Goal: Information Seeking & Learning: Learn about a topic

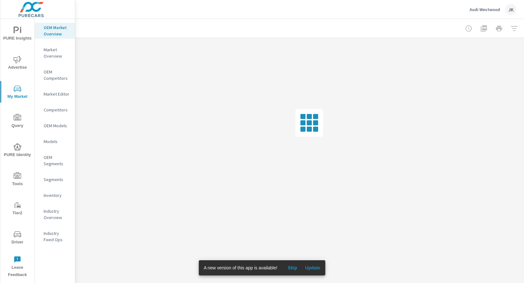
click at [298, 266] on span "Skip" at bounding box center [292, 268] width 15 height 6
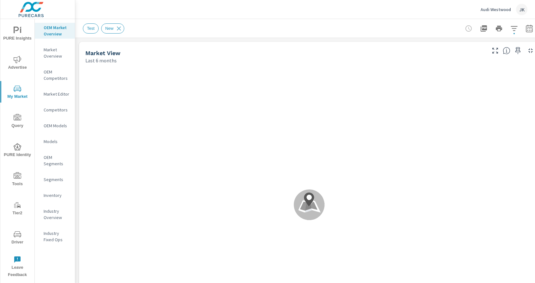
drag, startPoint x: 166, startPoint y: 8, endPoint x: 123, endPoint y: 23, distance: 45.4
click at [166, 8] on div "Audi Westwood JK" at bounding box center [305, 9] width 445 height 19
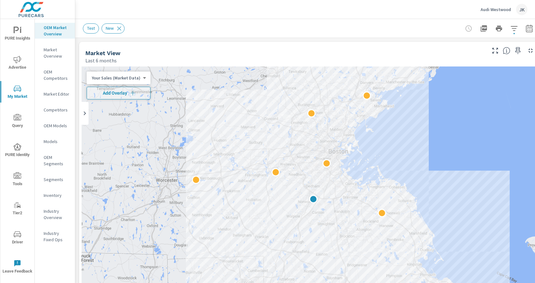
click at [151, 10] on div "Audi Westwood JK" at bounding box center [305, 9] width 445 height 19
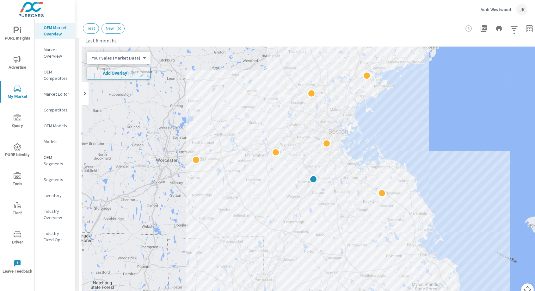
scroll to position [8, 0]
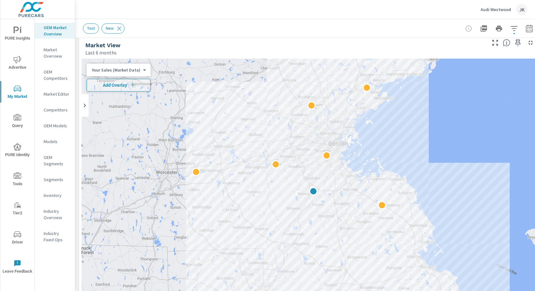
click at [55, 196] on p "Inventory" at bounding box center [57, 195] width 26 height 6
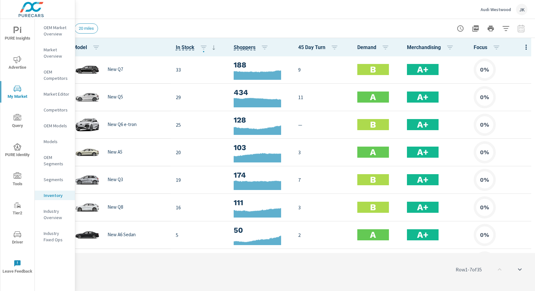
scroll to position [4, 0]
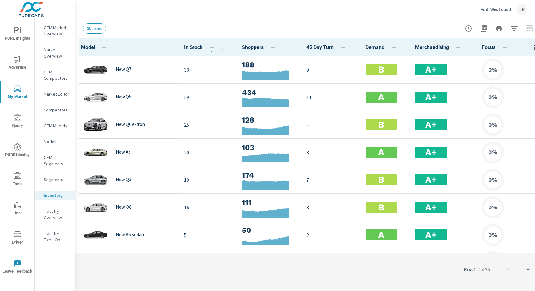
click at [333, 275] on div "Row 1 - 7 of 35" at bounding box center [309, 269] width 468 height 38
click at [524, 43] on icon "button" at bounding box center [535, 47] width 8 height 8
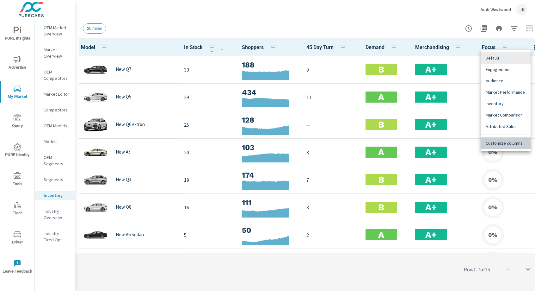
click at [504, 142] on span "Customize columns..." at bounding box center [506, 143] width 40 height 6
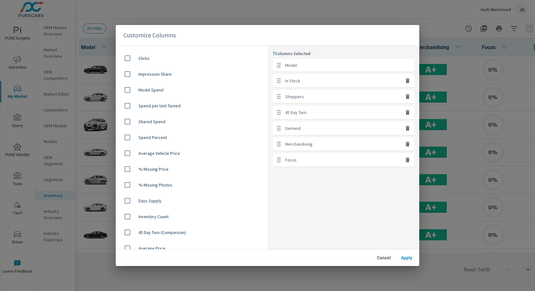
scroll to position [401, 0]
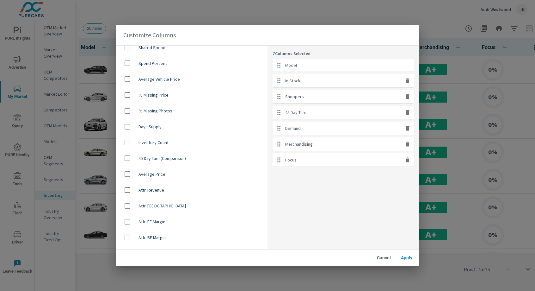
click at [128, 159] on input "checkbox" at bounding box center [127, 157] width 13 height 13
checkbox input "true"
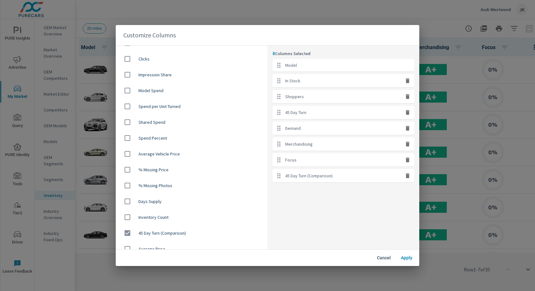
click at [126, 153] on input "checkbox" at bounding box center [127, 153] width 13 height 13
checkbox input "true"
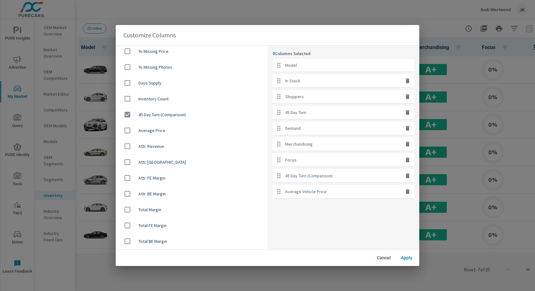
click at [407, 259] on span "Apply" at bounding box center [406, 258] width 15 height 6
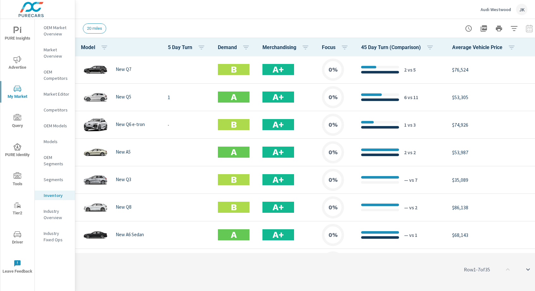
scroll to position [0, 129]
click at [524, 46] on icon "button" at bounding box center [535, 47] width 8 height 8
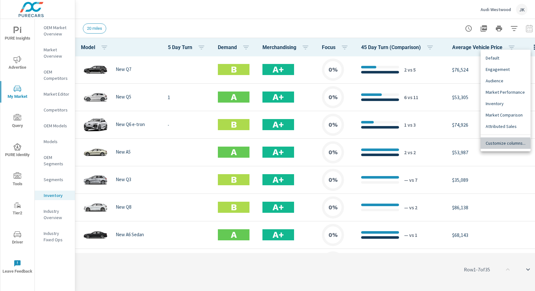
click at [497, 144] on span "Customize columns..." at bounding box center [506, 143] width 40 height 6
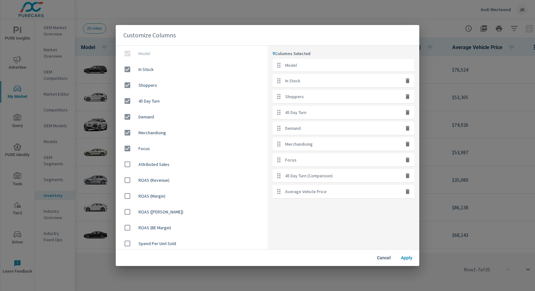
click at [409, 194] on icon "button" at bounding box center [407, 191] width 6 height 6
checkbox input "false"
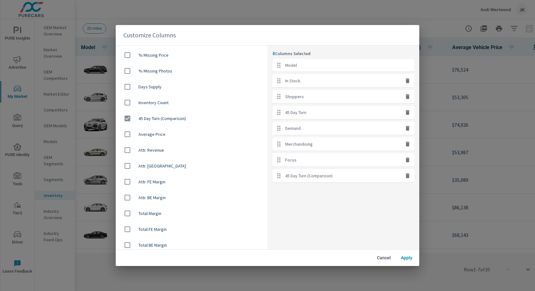
scroll to position [437, 0]
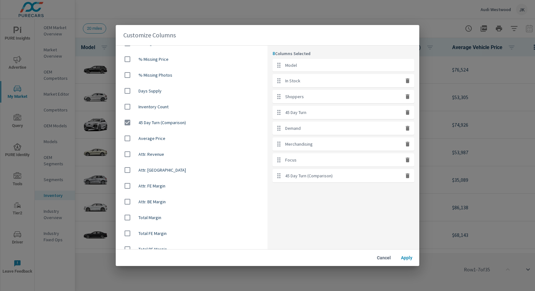
click at [126, 139] on input "checkbox" at bounding box center [127, 138] width 13 height 13
checkbox input "true"
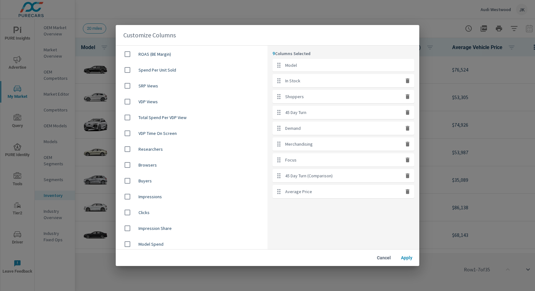
scroll to position [186, 0]
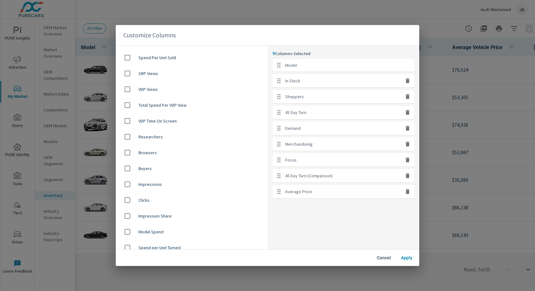
click at [126, 218] on input "checkbox" at bounding box center [127, 215] width 13 height 13
click at [133, 213] on input "checkbox" at bounding box center [127, 215] width 13 height 13
checkbox input "false"
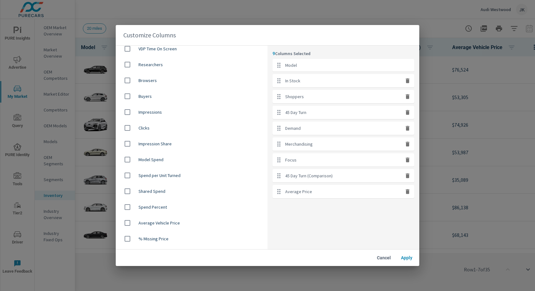
click at [131, 177] on input "checkbox" at bounding box center [127, 175] width 13 height 13
checkbox input "true"
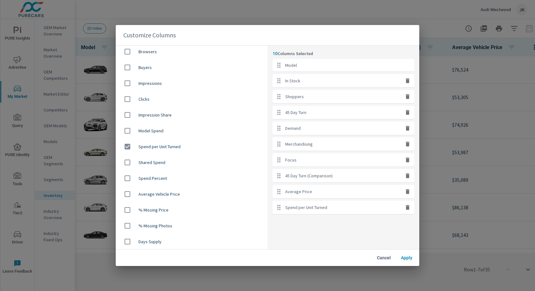
scroll to position [291, 0]
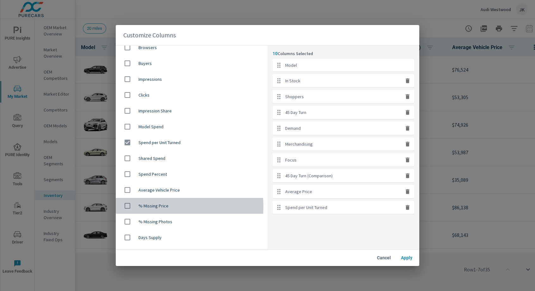
click at [126, 207] on input "checkbox" at bounding box center [127, 205] width 13 height 13
checkbox input "true"
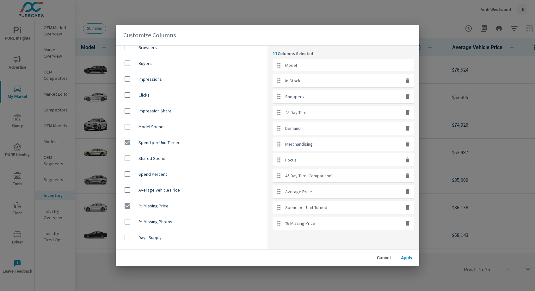
drag, startPoint x: 126, startPoint y: 225, endPoint x: 132, endPoint y: 226, distance: 6.1
click at [126, 225] on input "checkbox" at bounding box center [127, 221] width 13 height 13
checkbox input "true"
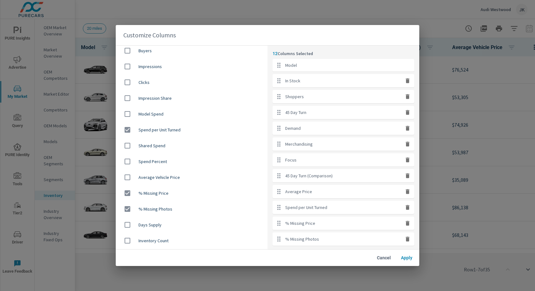
scroll to position [387, 0]
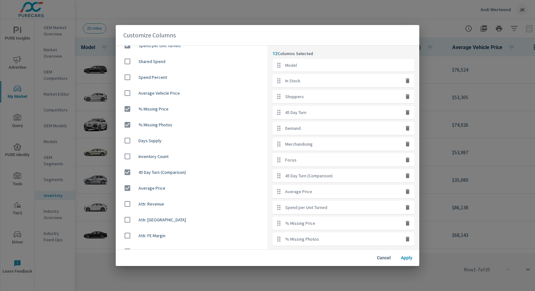
click at [404, 258] on span "Apply" at bounding box center [406, 258] width 15 height 6
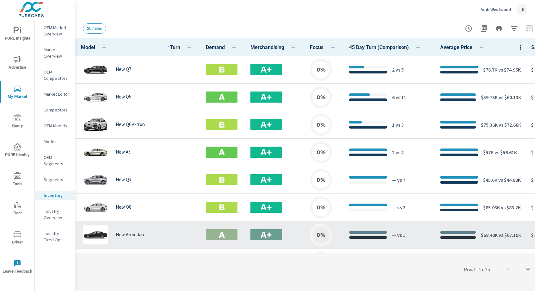
drag, startPoint x: 371, startPoint y: 247, endPoint x: 446, endPoint y: 243, distance: 75.0
click at [512, 239] on div "Model In Stock Shoppers 45 Day Turn Demand Merchandising Focus 45 Day Turn (Com…" at bounding box center [309, 164] width 468 height 253
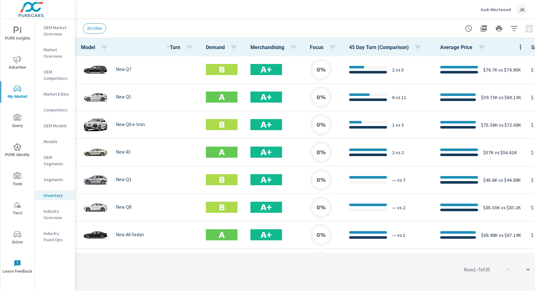
drag, startPoint x: 398, startPoint y: 247, endPoint x: 539, endPoint y: 240, distance: 141.2
click at [524, 240] on html "PURE Insights Advertise My Market Query PURE Identity Tools Tier2 Driver Leave …" at bounding box center [267, 145] width 535 height 291
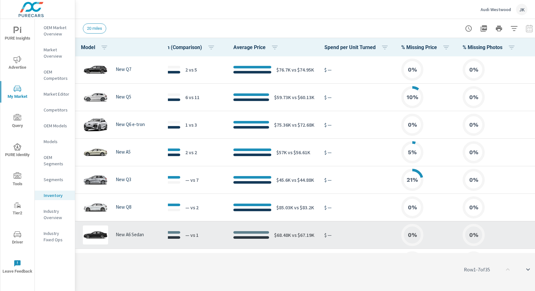
scroll to position [0, 355]
drag, startPoint x: 378, startPoint y: 246, endPoint x: 493, endPoint y: 209, distance: 120.8
click at [507, 243] on div "Model In Stock Shoppers 45 Day Turn Demand Merchandising Focus 45 Day Turn (Com…" at bounding box center [309, 164] width 468 height 253
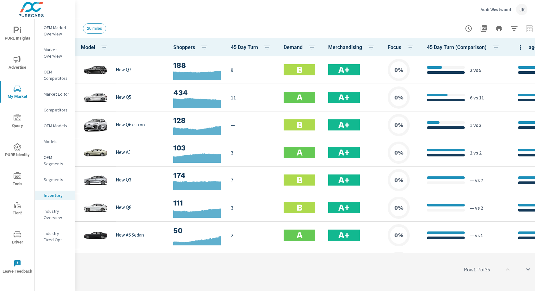
scroll to position [0, 69]
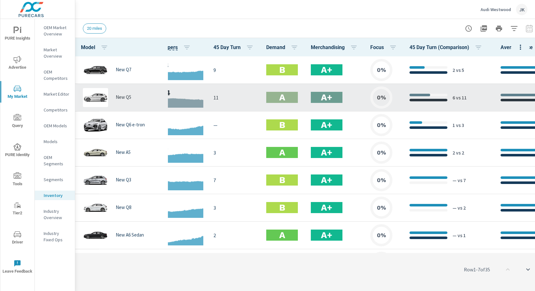
click at [445, 99] on div at bounding box center [428, 100] width 38 height 3
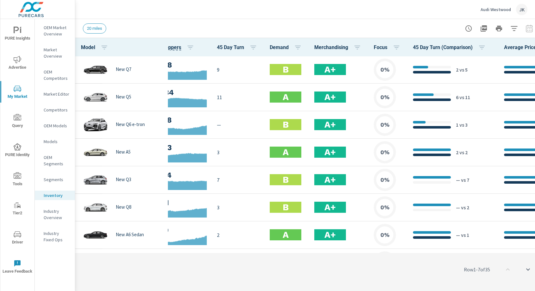
scroll to position [0, 0]
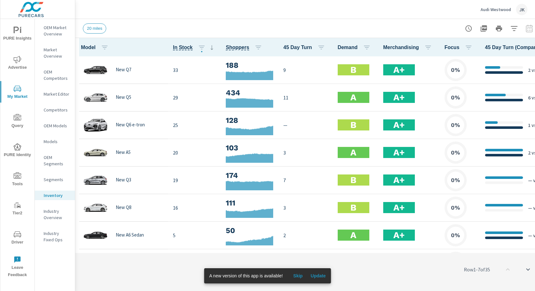
scroll to position [0, 0]
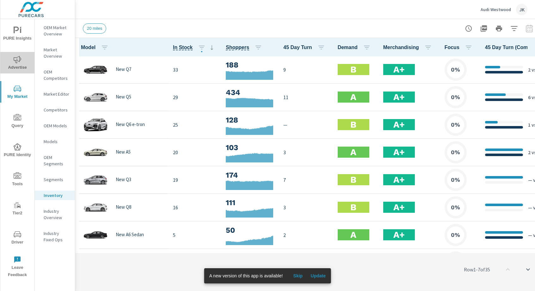
click at [16, 62] on icon "nav menu" at bounding box center [18, 59] width 8 height 7
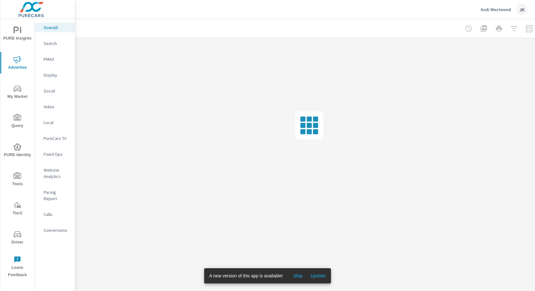
click at [49, 44] on p "Search" at bounding box center [57, 43] width 26 height 6
click at [299, 275] on span "Skip" at bounding box center [297, 276] width 15 height 6
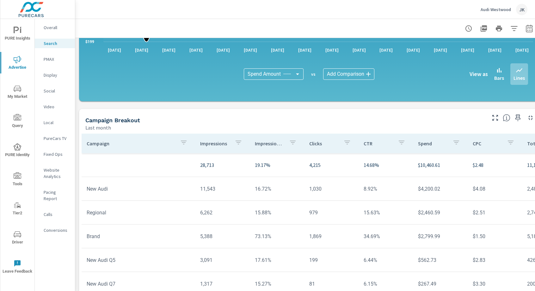
scroll to position [400, 13]
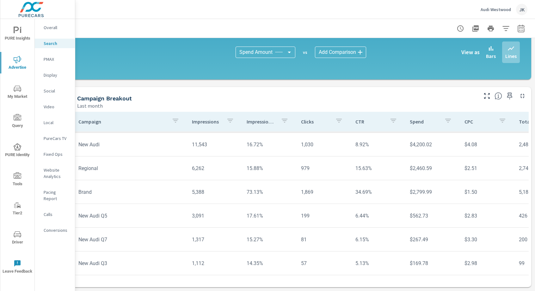
scroll to position [422, 13]
click at [301, 268] on tr "New Audi Q3 1,112 14.35% 57 5.13% $169.78 $2.98 99 3 82 $1.72 173% 58.57% 26.27%" at bounding box center [484, 263] width 822 height 24
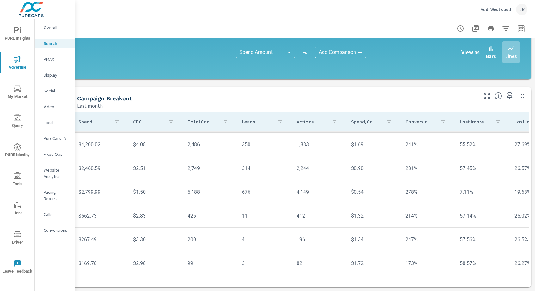
scroll to position [27, 331]
click at [405, 91] on div "Campaign Breakout Last month" at bounding box center [275, 98] width 409 height 22
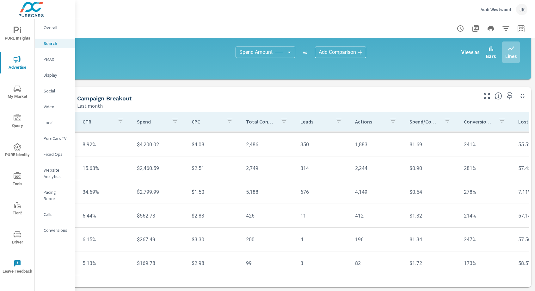
scroll to position [27, 0]
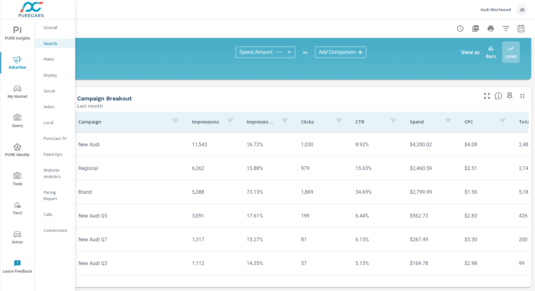
drag, startPoint x: 109, startPoint y: 286, endPoint x: 84, endPoint y: 287, distance: 25.0
click at [84, 287] on div "Search Performance Audi Westwood Report date range: Jul 01, 2025 - Jul 31, 2025…" at bounding box center [305, 155] width 460 height 272
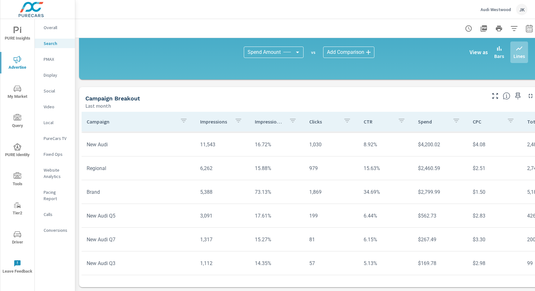
scroll to position [426, 0]
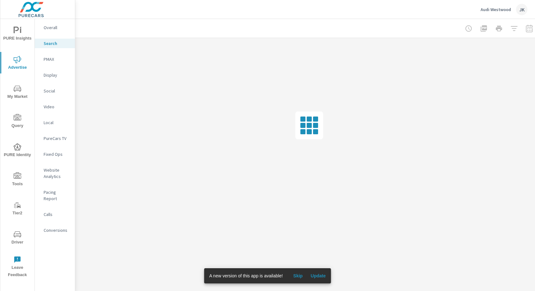
click at [58, 227] on p "Conversions" at bounding box center [57, 230] width 26 height 6
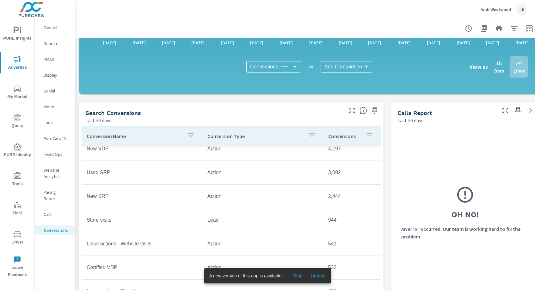
scroll to position [232, 0]
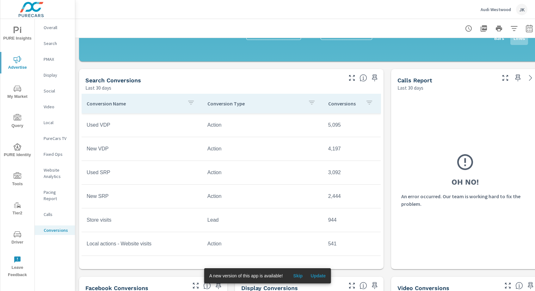
click at [392, 147] on div "Oh No! An error occurred. Our team is working hard to fix the problem." at bounding box center [465, 180] width 148 height 178
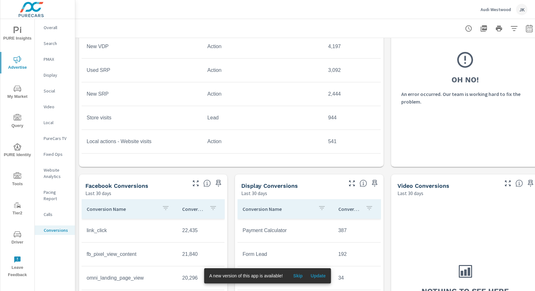
scroll to position [423, 0]
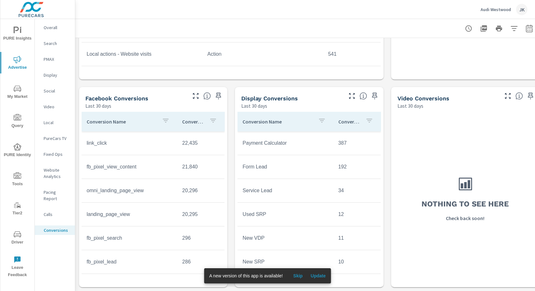
click at [339, 141] on td "387" at bounding box center [356, 143] width 47 height 16
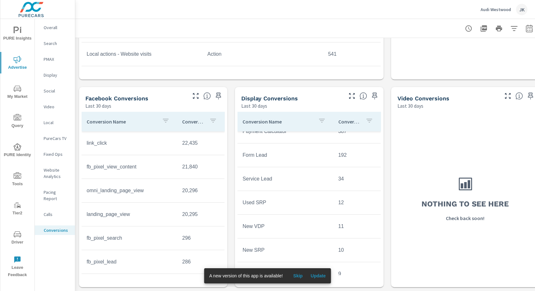
scroll to position [0, 0]
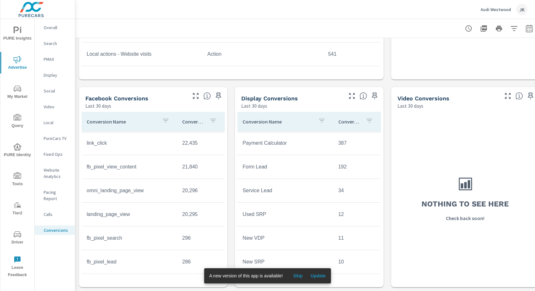
click at [319, 275] on span "Update" at bounding box center [317, 276] width 15 height 6
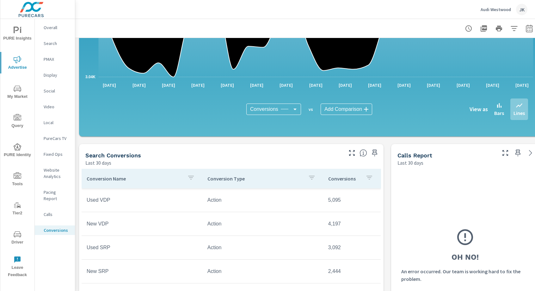
scroll to position [165, 0]
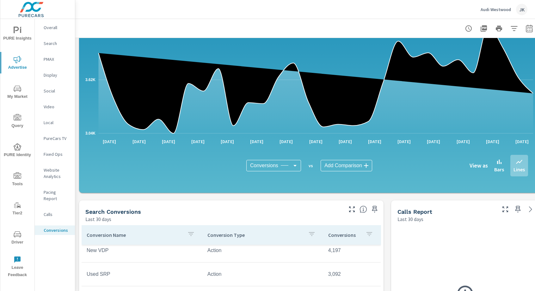
scroll to position [290, 0]
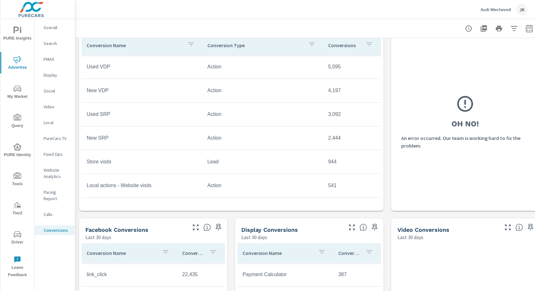
scroll to position [256, 0]
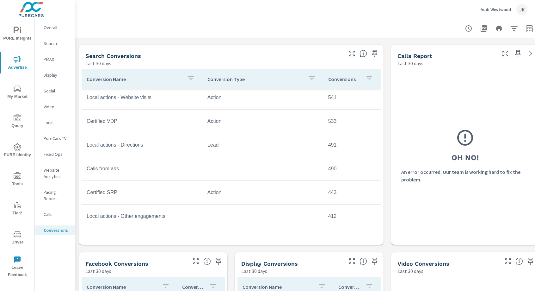
scroll to position [125, 0]
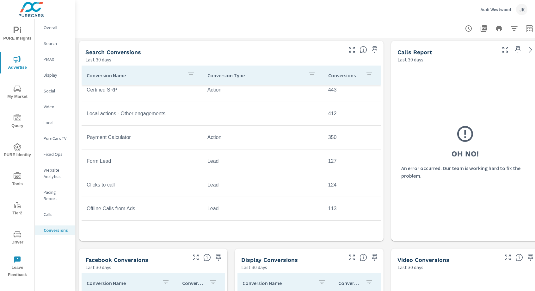
scroll to position [268, 0]
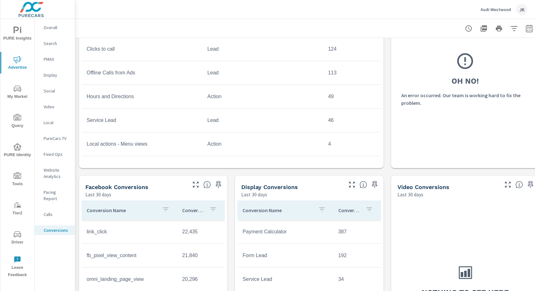
scroll to position [426, 0]
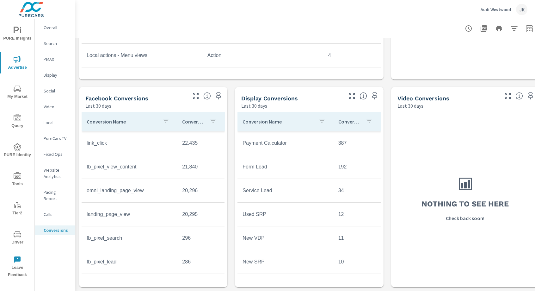
click at [51, 252] on div "Overall Search PMAX Display Social Video Local PureCars TV Fixed Ops Website An…" at bounding box center [55, 155] width 40 height 272
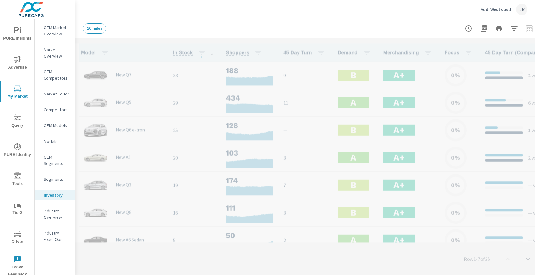
scroll to position [0, 0]
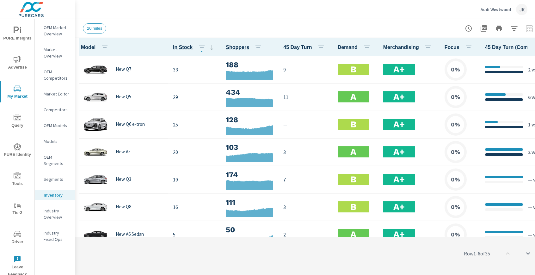
click at [13, 54] on button "Advertise" at bounding box center [17, 63] width 34 height 22
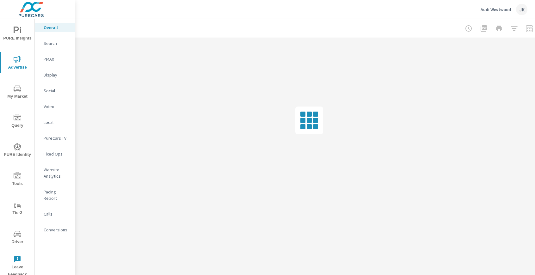
click at [54, 187] on nav "Overall Search PMAX Display Social Video Local PureCars TV Fixed Ops Website An…" at bounding box center [55, 131] width 40 height 224
click at [54, 192] on p "Pacing Report" at bounding box center [57, 195] width 26 height 13
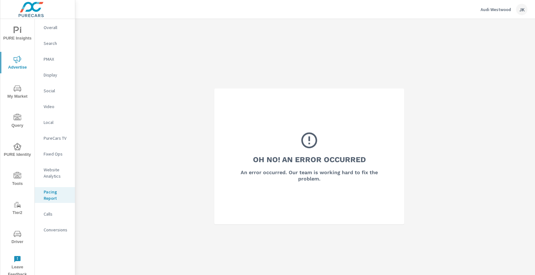
click at [301, 149] on icon at bounding box center [309, 140] width 19 height 19
click at [309, 139] on icon at bounding box center [309, 140] width 16 height 16
drag, startPoint x: 303, startPoint y: 157, endPoint x: 283, endPoint y: 157, distance: 19.9
click at [283, 157] on div "Oh No! An Error Occurred An error occurred. Our team is working hard to fix the…" at bounding box center [309, 156] width 156 height 51
click at [317, 160] on h3 "Oh No! An Error Occurred" at bounding box center [309, 159] width 113 height 11
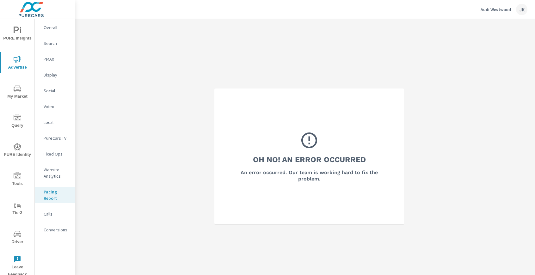
click at [523, 8] on div "JK" at bounding box center [521, 9] width 11 height 11
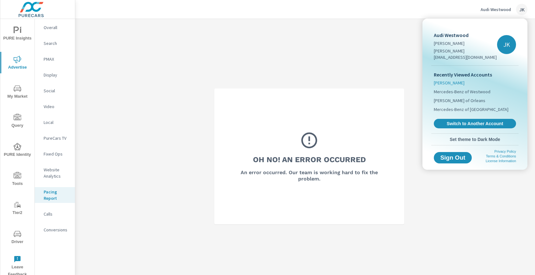
click at [448, 80] on span "[PERSON_NAME]" at bounding box center [449, 83] width 31 height 6
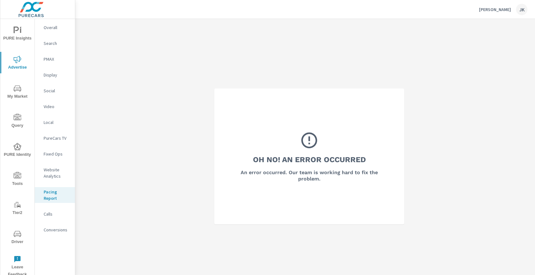
click at [520, 6] on div "JK" at bounding box center [521, 9] width 11 height 11
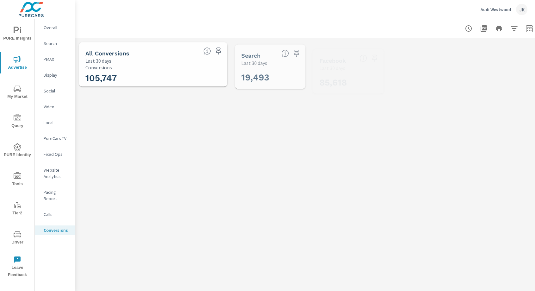
scroll to position [261, 0]
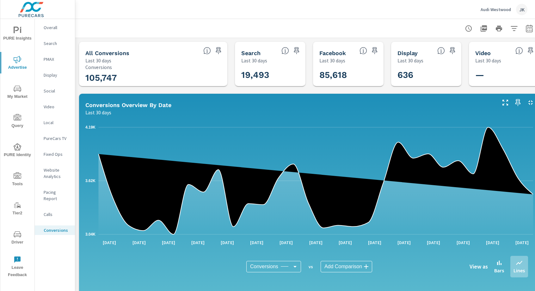
click at [53, 171] on p "Website Analytics" at bounding box center [57, 173] width 26 height 13
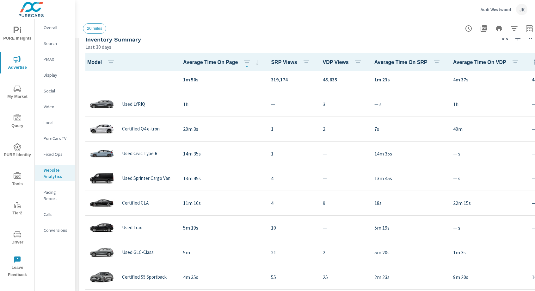
scroll to position [265, 0]
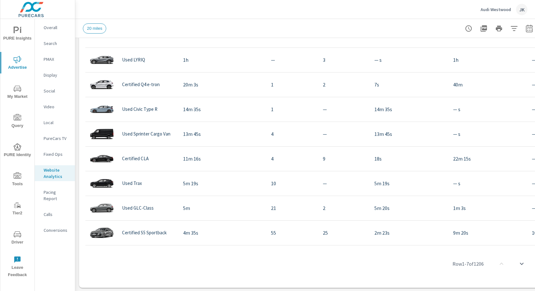
drag, startPoint x: 329, startPoint y: 244, endPoint x: 394, endPoint y: 245, distance: 65.5
click at [394, 245] on div "Row 1 - 7 of 1206" at bounding box center [309, 263] width 455 height 38
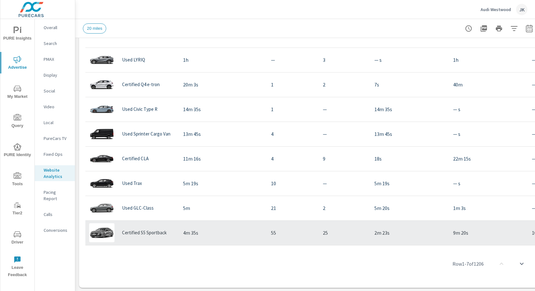
scroll to position [257, 0]
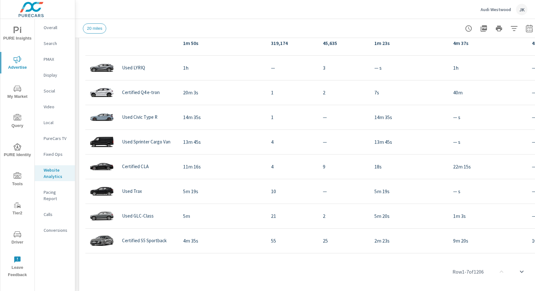
drag, startPoint x: 325, startPoint y: 254, endPoint x: 365, endPoint y: 253, distance: 40.2
click at [365, 253] on div "Row 1 - 7 of 1206" at bounding box center [309, 271] width 455 height 38
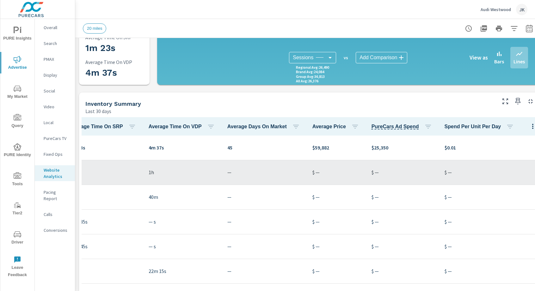
scroll to position [181, 0]
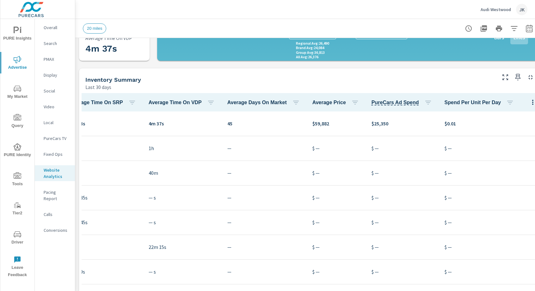
click at [526, 96] on button "button" at bounding box center [532, 101] width 13 height 13
click at [514, 134] on nav "Default Market Comparison" at bounding box center [506, 122] width 50 height 28
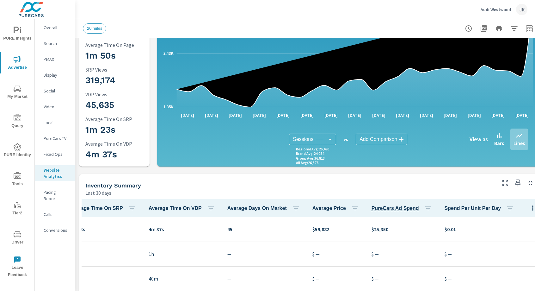
click at [532, 209] on icon "button" at bounding box center [532, 207] width 1 height 5
click at [494, 251] on span "Customize columns..." at bounding box center [506, 250] width 40 height 6
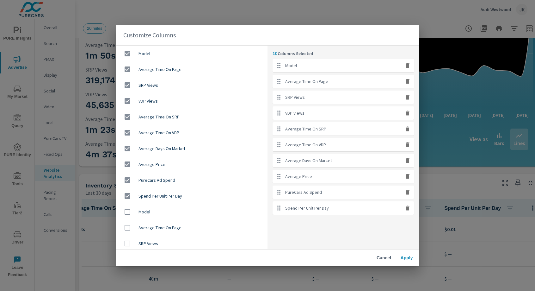
click at [386, 258] on span "Cancel" at bounding box center [383, 258] width 15 height 6
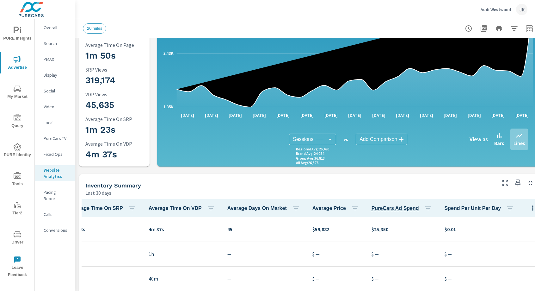
click at [529, 205] on icon "button" at bounding box center [533, 208] width 8 height 8
click at [501, 234] on span "Market Comparison" at bounding box center [506, 233] width 40 height 6
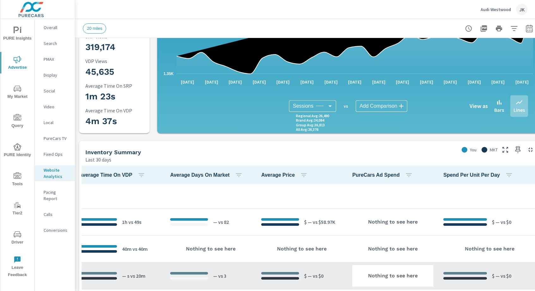
scroll to position [242, 0]
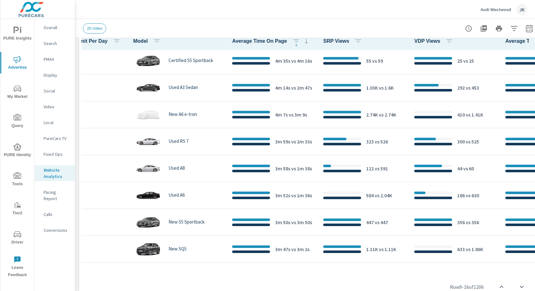
drag, startPoint x: 394, startPoint y: 266, endPoint x: 285, endPoint y: 270, distance: 108.9
click at [285, 272] on div "Row 9 - 16 of 1206" at bounding box center [309, 286] width 455 height 38
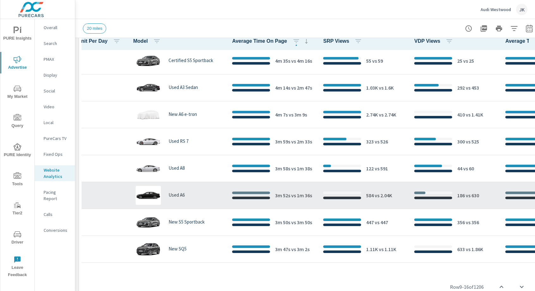
scroll to position [243, 700]
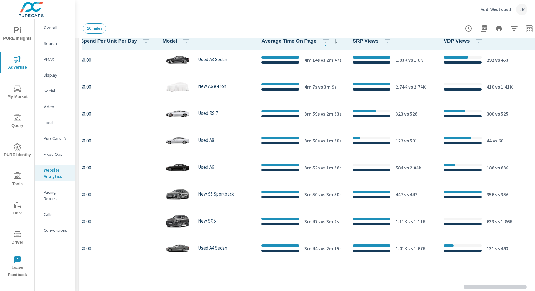
scroll to position [243, 768]
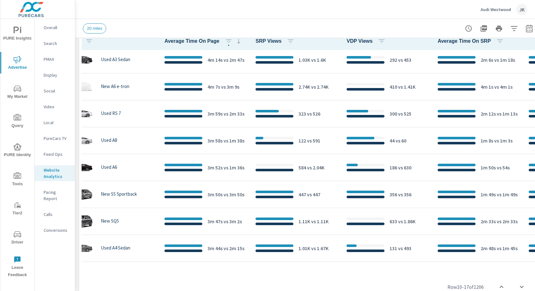
click at [515, 25] on icon "button" at bounding box center [514, 29] width 8 height 8
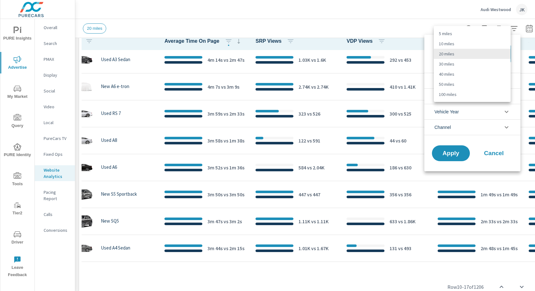
click at [488, 51] on body "PURE Insights Advertise My Market Query PURE Identity Tools Tier2 Driver Leave …" at bounding box center [267, 145] width 535 height 291
click at [464, 93] on li "100 miles" at bounding box center [472, 94] width 77 height 10
type Distance "100"
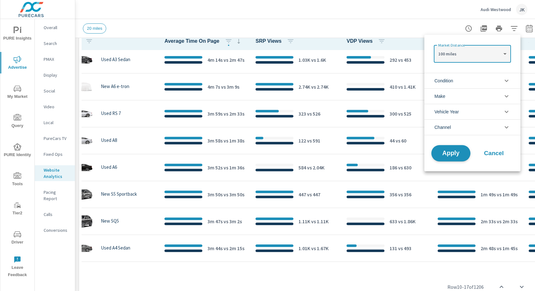
click at [448, 158] on button "Apply" at bounding box center [450, 153] width 39 height 16
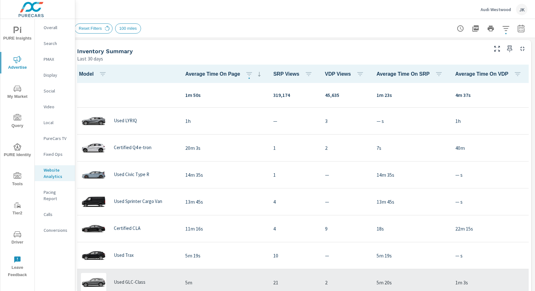
scroll to position [0, 0]
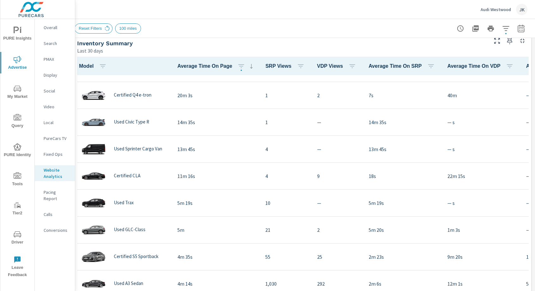
scroll to position [262, 13]
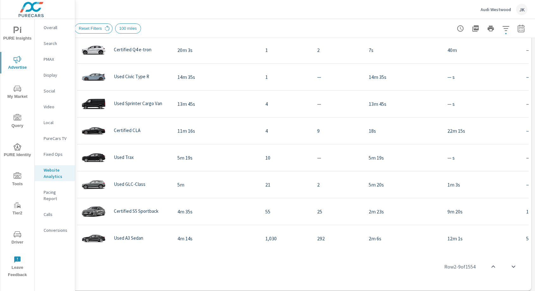
click at [165, 247] on div "Model Average Time On Page SRP Views VDP Views Average Time On SRP Average Time…" at bounding box center [300, 130] width 455 height 238
drag, startPoint x: 165, startPoint y: 247, endPoint x: 214, endPoint y: 250, distance: 49.4
click at [221, 249] on div "Row 2 - 9 of 1554" at bounding box center [300, 266] width 455 height 38
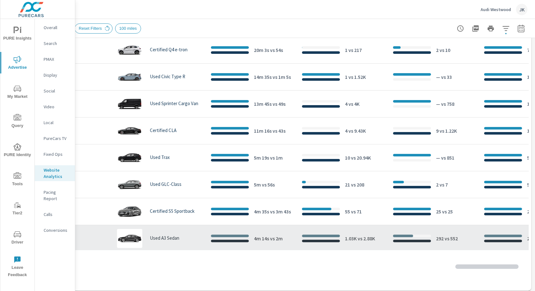
scroll to position [45, 711]
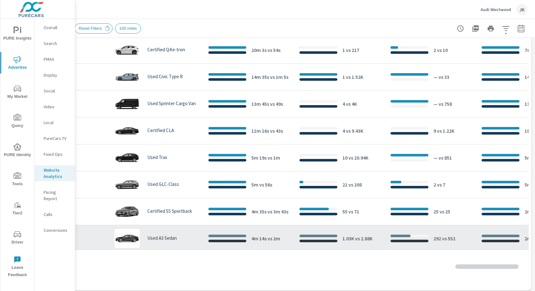
drag, startPoint x: 174, startPoint y: 247, endPoint x: 367, endPoint y: 244, distance: 192.9
click at [366, 245] on div "Model Average Time On Page SRP Views VDP Views Average Time On SRP Average Time…" at bounding box center [300, 149] width 455 height 276
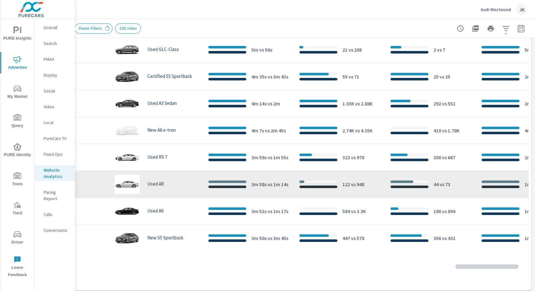
scroll to position [353, 711]
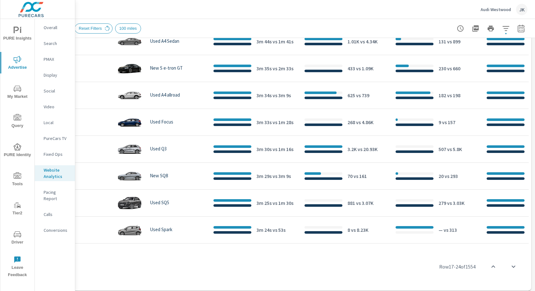
scroll to position [252, 13]
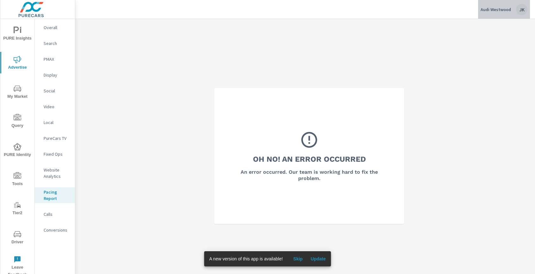
click at [520, 7] on div "JK" at bounding box center [521, 9] width 11 height 11
